Goal: Task Accomplishment & Management: Use online tool/utility

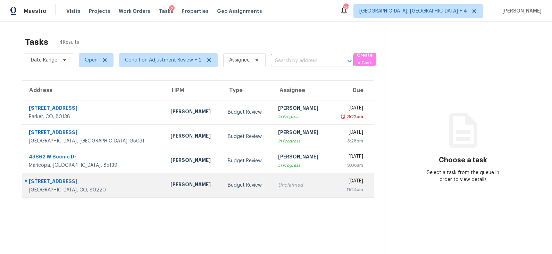
click at [222, 180] on td "Budget Review" at bounding box center [247, 185] width 50 height 24
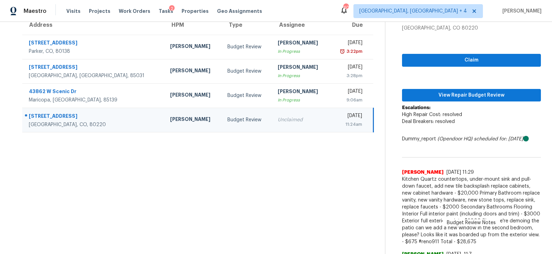
scroll to position [68, 0]
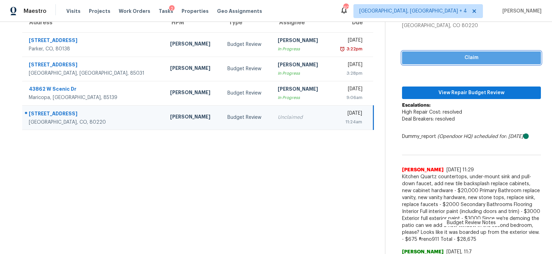
click at [444, 55] on span "Claim" at bounding box center [472, 57] width 128 height 9
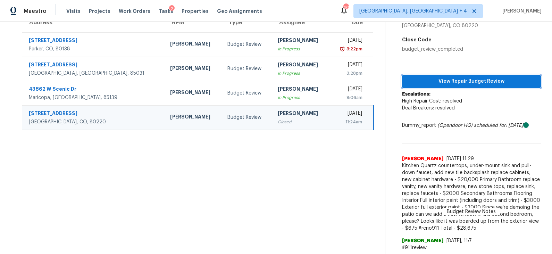
click at [442, 81] on span "View Repair Budget Review" at bounding box center [472, 81] width 128 height 9
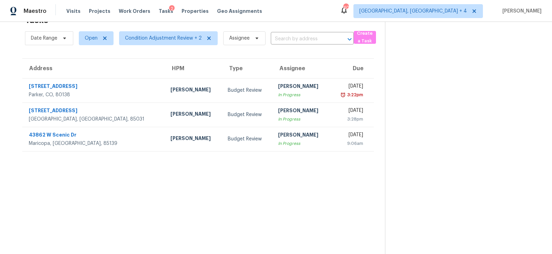
scroll to position [22, 0]
